Goal: Complete application form

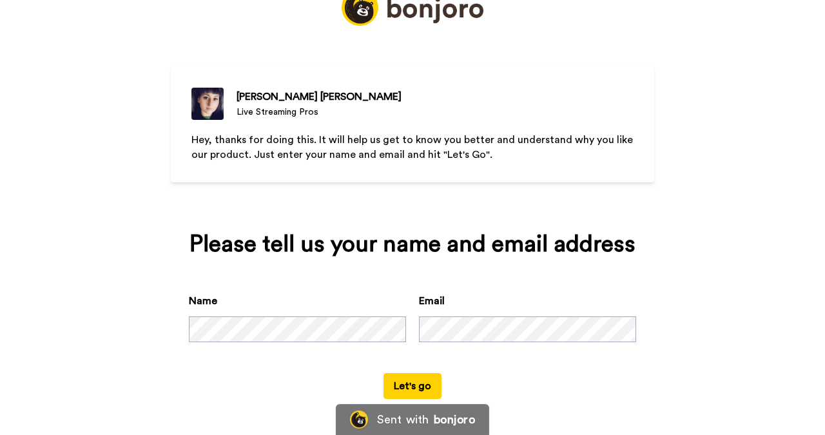
scroll to position [77, 0]
click at [379, 320] on div "Name Email" at bounding box center [412, 333] width 447 height 80
click at [412, 384] on button "Let's go" at bounding box center [413, 386] width 58 height 26
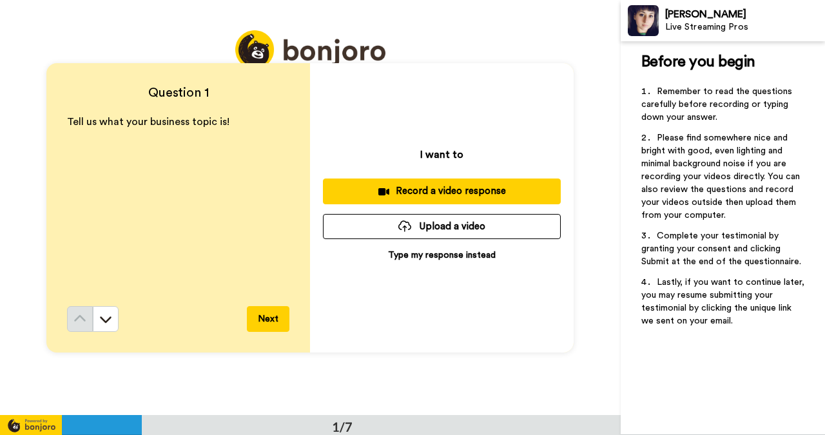
click at [207, 144] on div "Tell us what your business topic is! ﻿" at bounding box center [178, 210] width 222 height 191
click at [206, 130] on p "﻿" at bounding box center [178, 137] width 222 height 15
click at [223, 122] on span "Tell us what your business topic is!" at bounding box center [148, 122] width 162 height 10
click at [229, 119] on p "Tell us what your business topic is!" at bounding box center [178, 122] width 222 height 15
click at [223, 123] on span "Tell us what your business topic is!" at bounding box center [148, 122] width 162 height 10
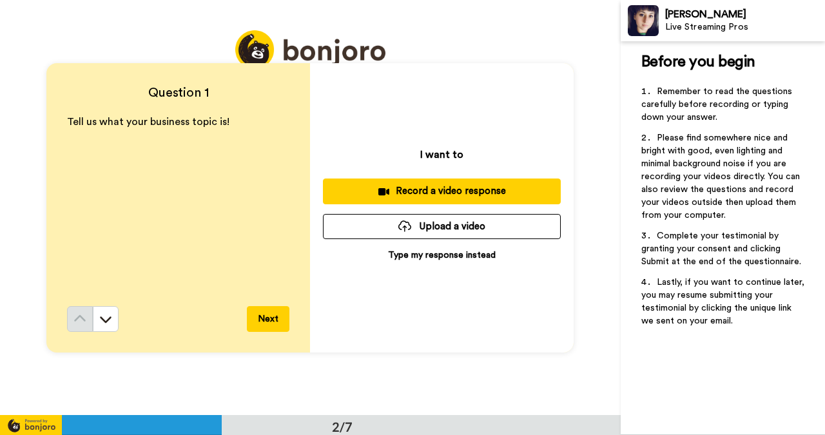
scroll to position [389, 0]
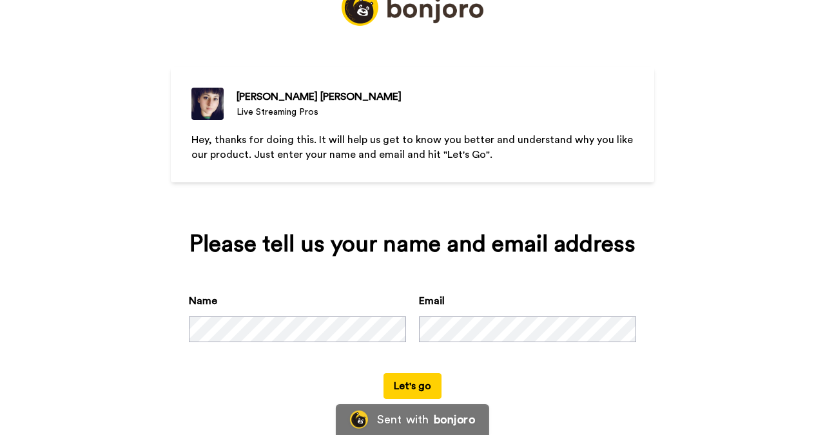
scroll to position [77, 0]
click at [380, 326] on div "Name Email" at bounding box center [412, 333] width 447 height 80
click at [413, 385] on button "Let's go" at bounding box center [413, 386] width 58 height 26
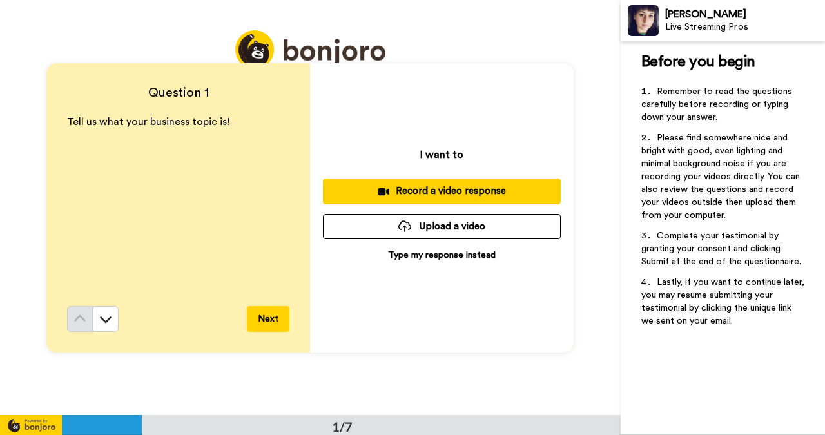
click at [237, 116] on p "Tell us what your business topic is!" at bounding box center [178, 122] width 222 height 15
click at [226, 121] on p "Tell us what your business topic is!" at bounding box center [178, 122] width 222 height 15
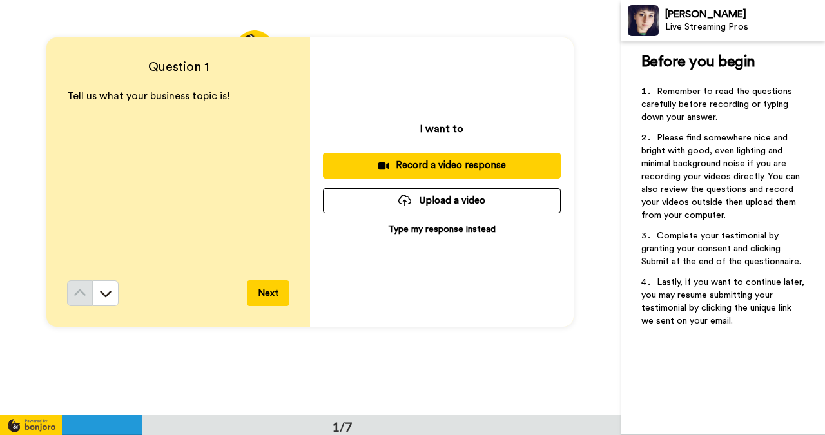
scroll to position [25, 0]
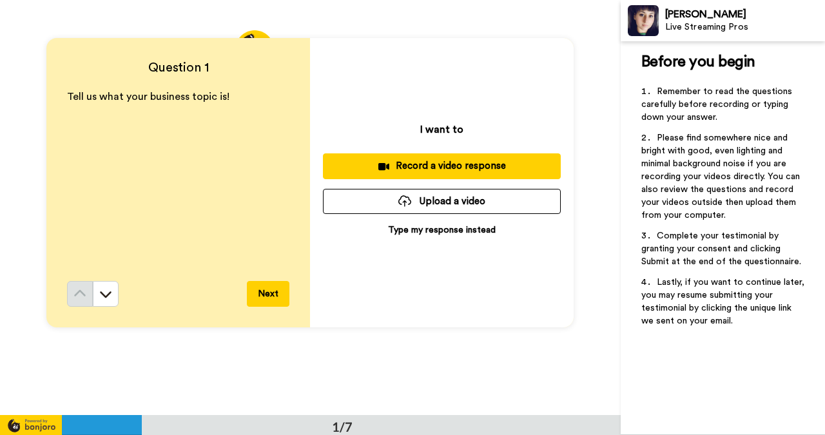
click at [223, 96] on span "Tell us what your business topic is!" at bounding box center [148, 97] width 162 height 10
click at [407, 229] on p "Type my response instead" at bounding box center [442, 230] width 108 height 13
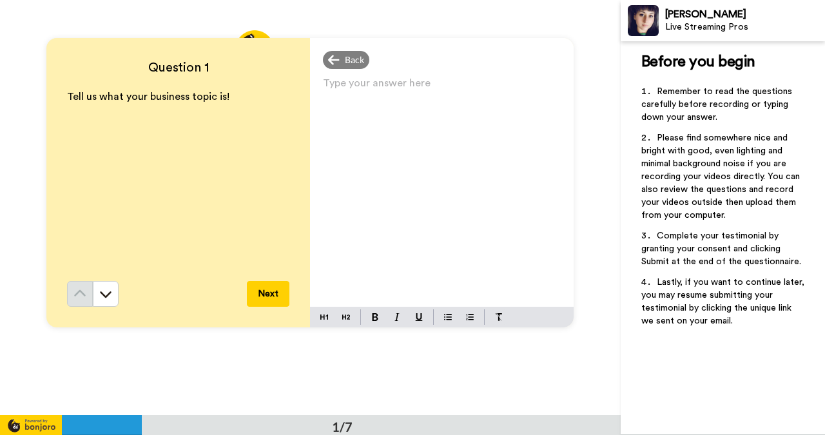
click at [346, 84] on p "Type your answer here ﻿" at bounding box center [442, 88] width 238 height 18
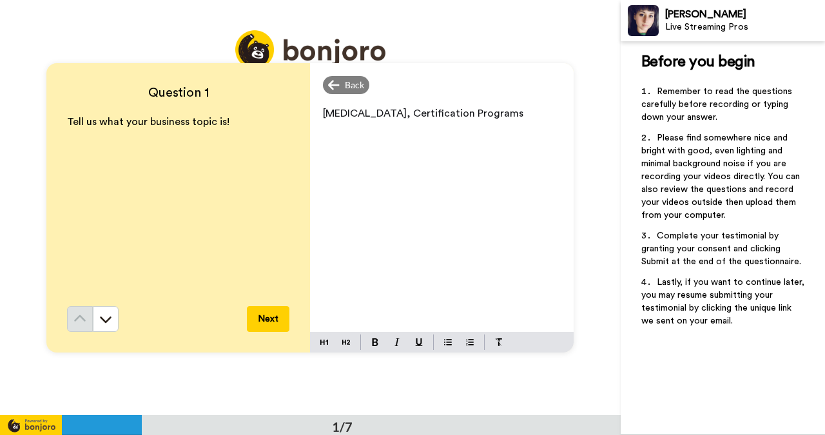
scroll to position [0, 0]
